Goal: Task Accomplishment & Management: Use online tool/utility

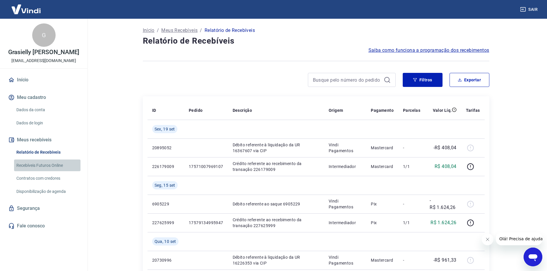
click at [32, 166] on link "Recebíveis Futuros Online" at bounding box center [47, 166] width 66 height 12
